Goal: Information Seeking & Learning: Learn about a topic

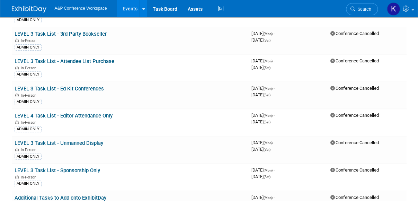
scroll to position [62, 0]
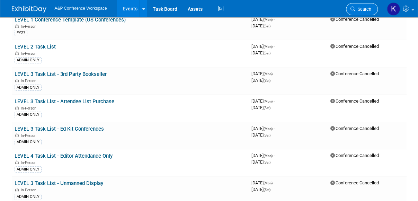
click at [366, 9] on span "Search" at bounding box center [363, 9] width 16 height 5
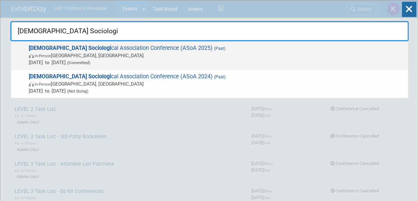
type input "American Sociologi"
click at [95, 48] on span "American Sociologi cal Association Conference (ASoA 2025) (Past) In-Person Chic…" at bounding box center [216, 55] width 378 height 21
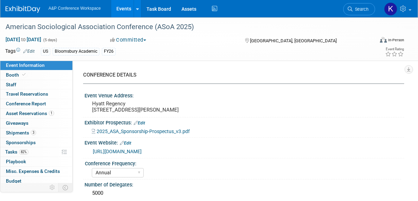
select select "Annual"
select select "Level 2"
select select "In-Person Booth"
select select "Sociology"
select select "Bloomsbury Academic"
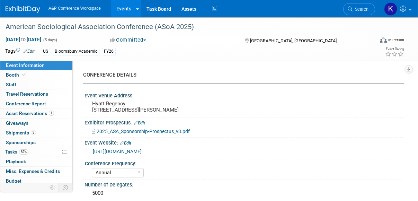
select select "Amanda Oney"
select select "Joe Kreuser"
select select "Networking/Commissioning"
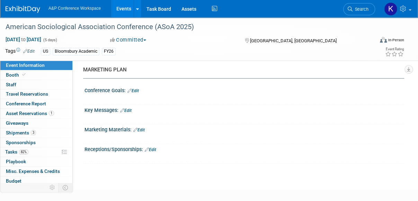
scroll to position [842, 0]
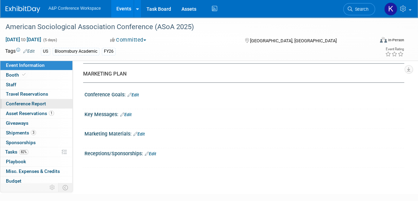
click at [14, 101] on span "Conference Report" at bounding box center [26, 104] width 40 height 6
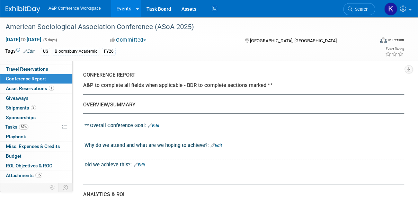
scroll to position [30, 0]
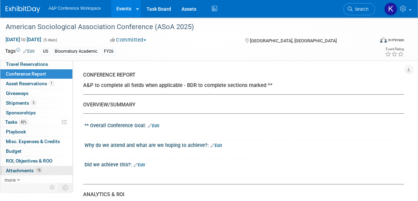
click at [35, 169] on span "15" at bounding box center [38, 170] width 7 height 5
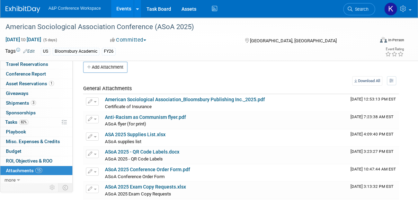
scroll to position [0, 0]
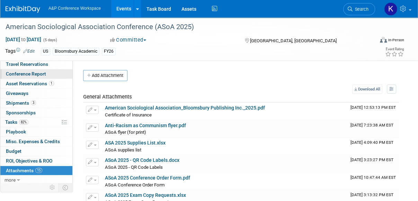
click at [30, 73] on span "Conference Report" at bounding box center [26, 74] width 40 height 6
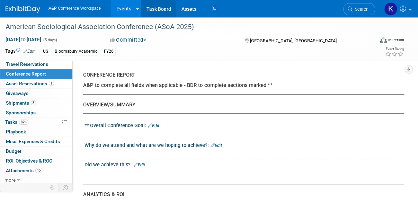
click at [156, 12] on link "Task Board" at bounding box center [158, 8] width 35 height 17
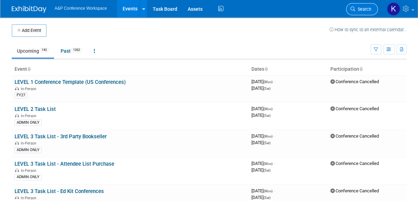
click at [368, 10] on span "Search" at bounding box center [363, 9] width 16 height 5
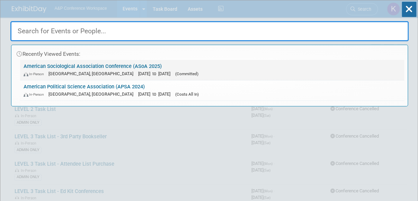
click at [111, 68] on link "American Sociological Association Conference (ASoA 2025) In-Person Chicago, IL …" at bounding box center [212, 70] width 384 height 20
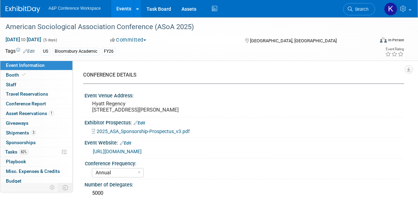
select select "Annual"
select select "Level 2"
select select "In-Person Booth"
select select "Sociology"
select select "Bloomsbury Academic"
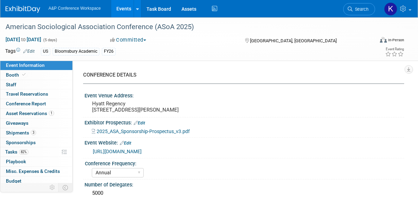
select select "[PERSON_NAME]"
select select "Networking/Commissioning"
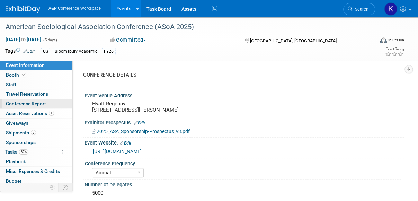
click at [42, 102] on span "Conference Report" at bounding box center [26, 104] width 40 height 6
